Goal: Task Accomplishment & Management: Use online tool/utility

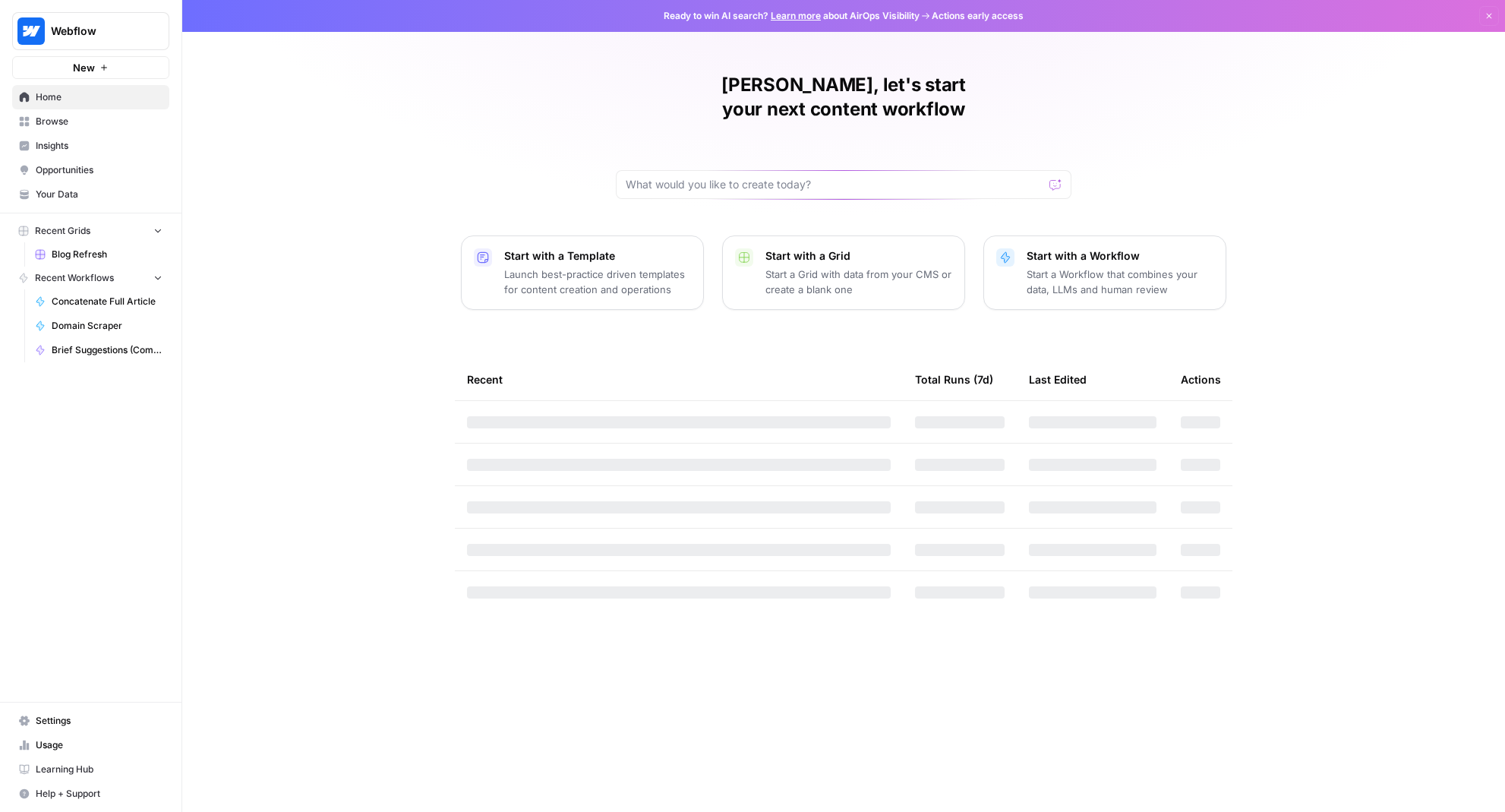
click at [109, 120] on span "Browse" at bounding box center [98, 121] width 127 height 13
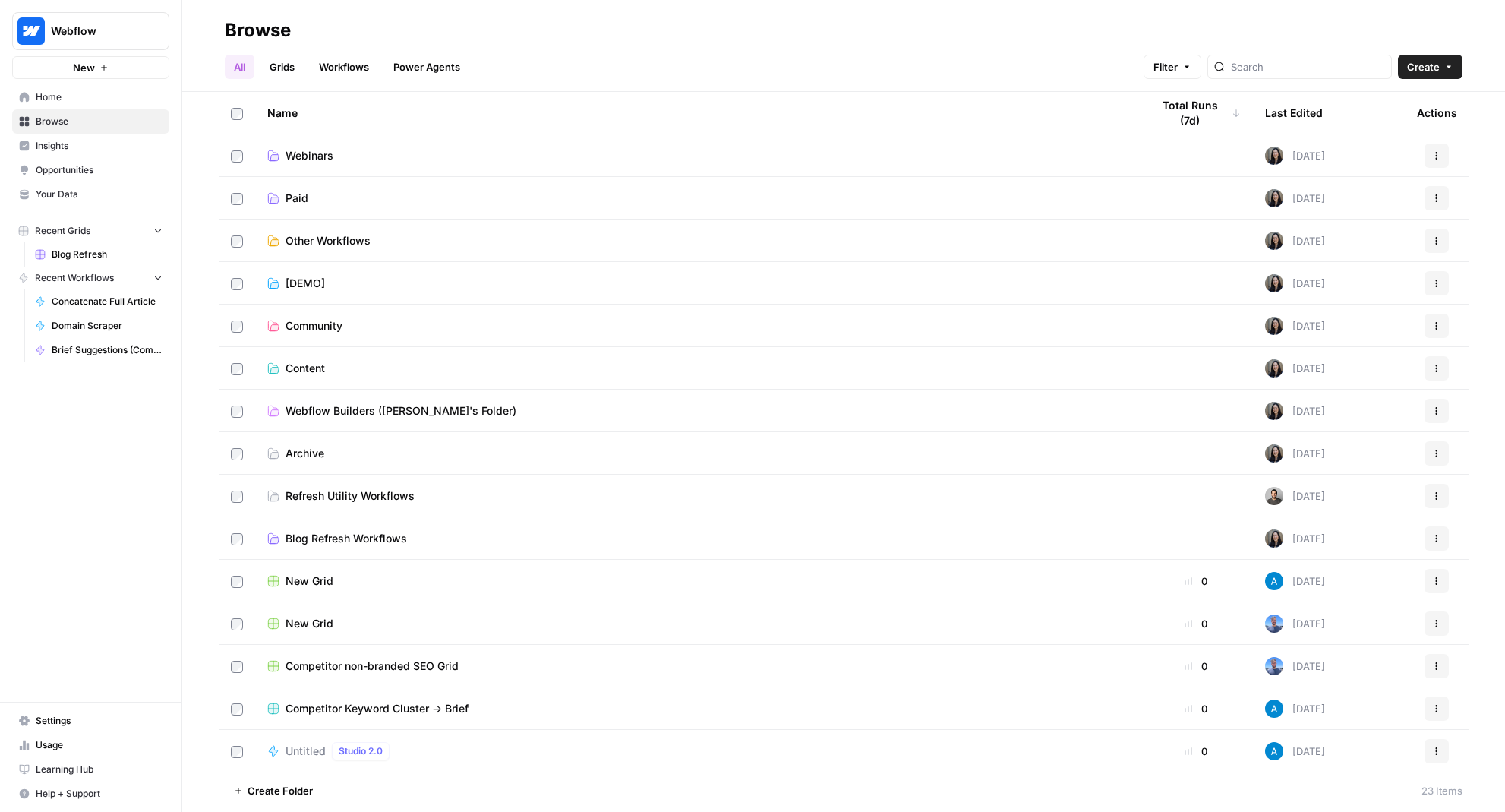
click at [355, 74] on link "Workflows" at bounding box center [344, 66] width 69 height 24
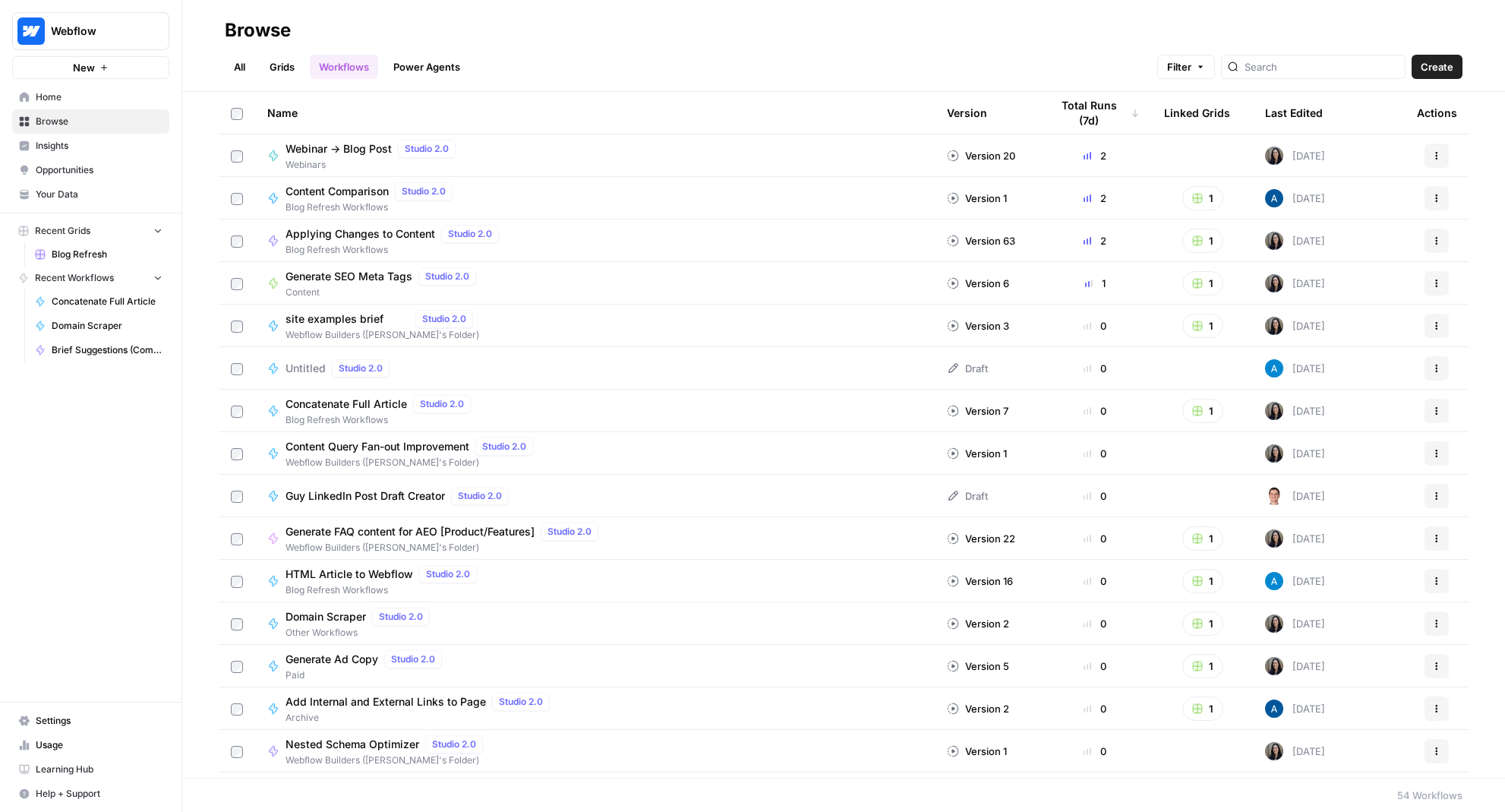
click at [306, 154] on span "Webinar -> Blog Post" at bounding box center [338, 149] width 106 height 15
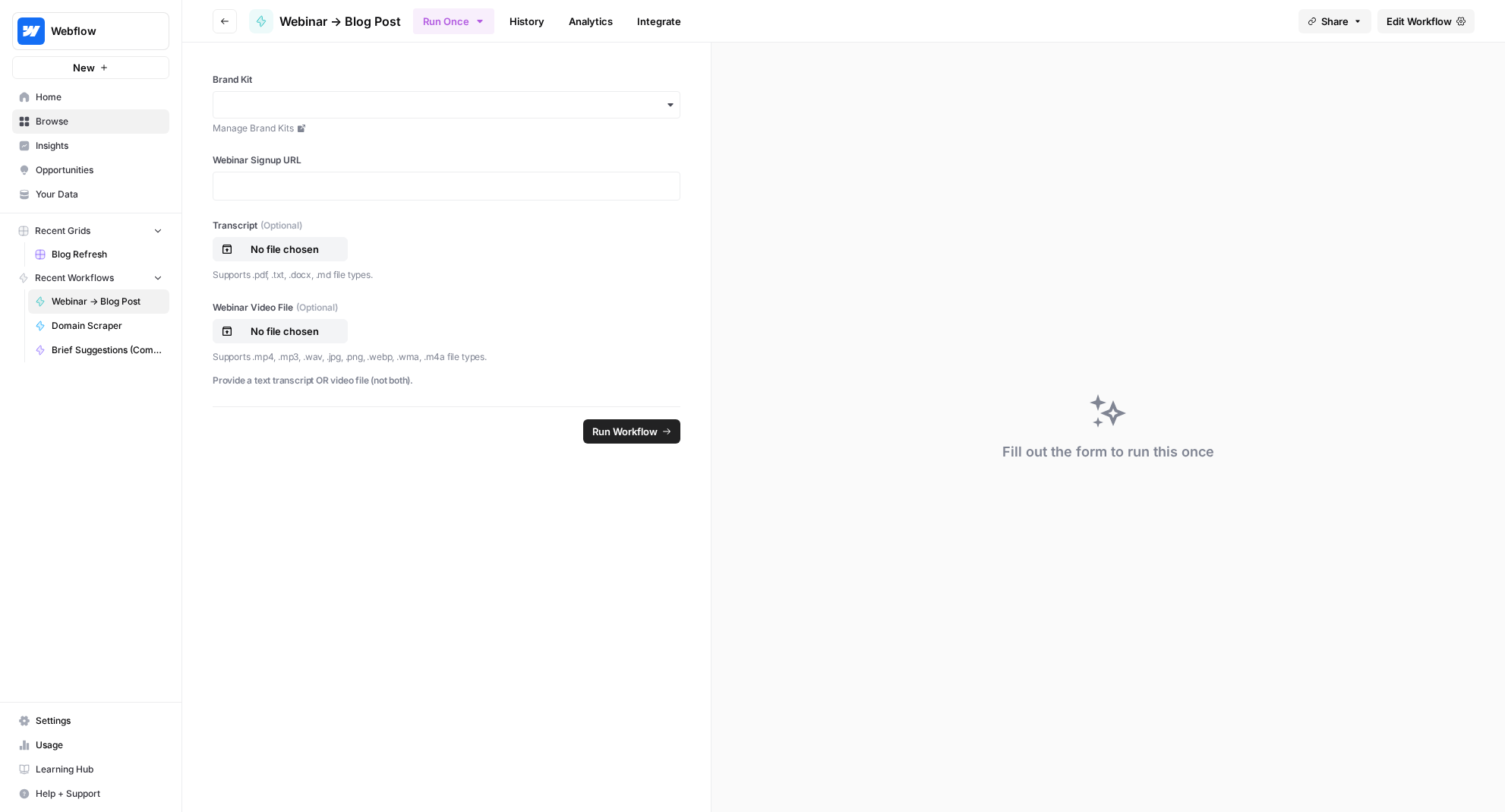
click at [1408, 28] on span "Edit Workflow" at bounding box center [1419, 21] width 65 height 15
